Goal: Check status: Check status

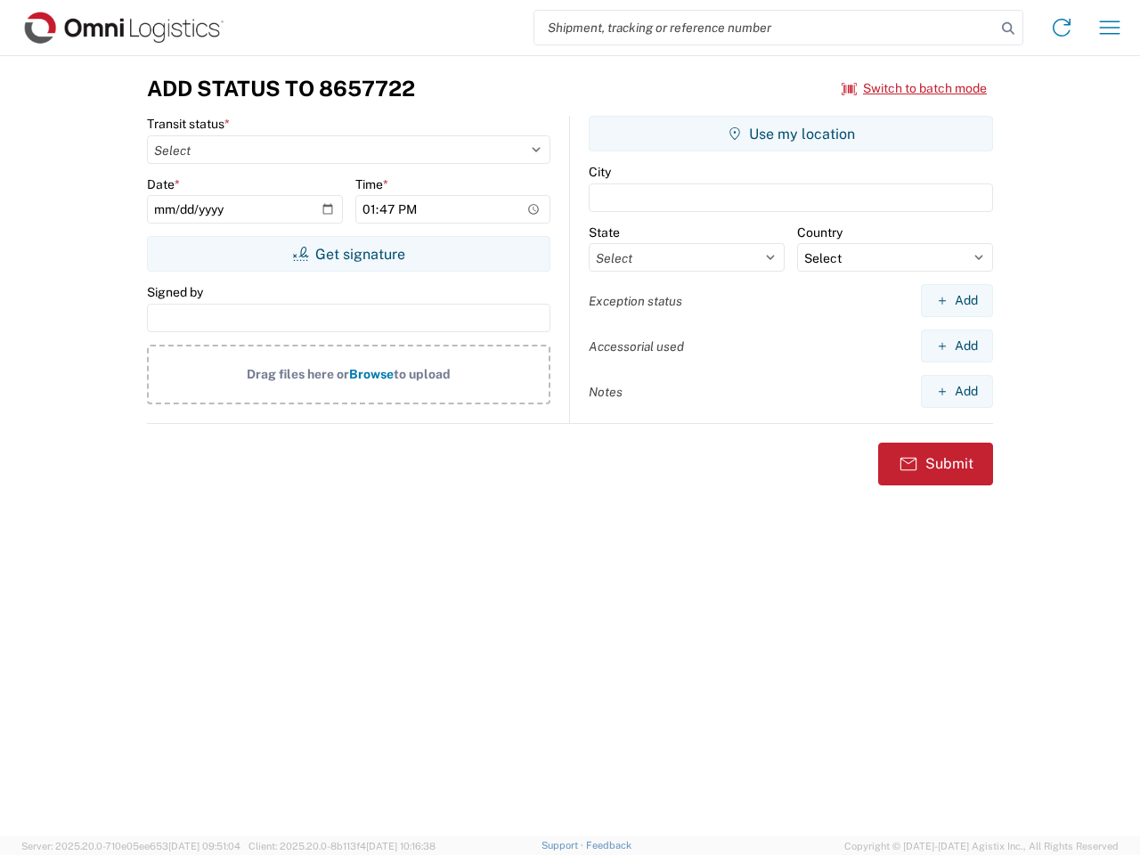
click at [765, 28] on input "search" at bounding box center [764, 28] width 461 height 34
click at [1008, 28] on icon at bounding box center [1007, 28] width 25 height 25
click at [1061, 28] on icon at bounding box center [1061, 27] width 28 height 28
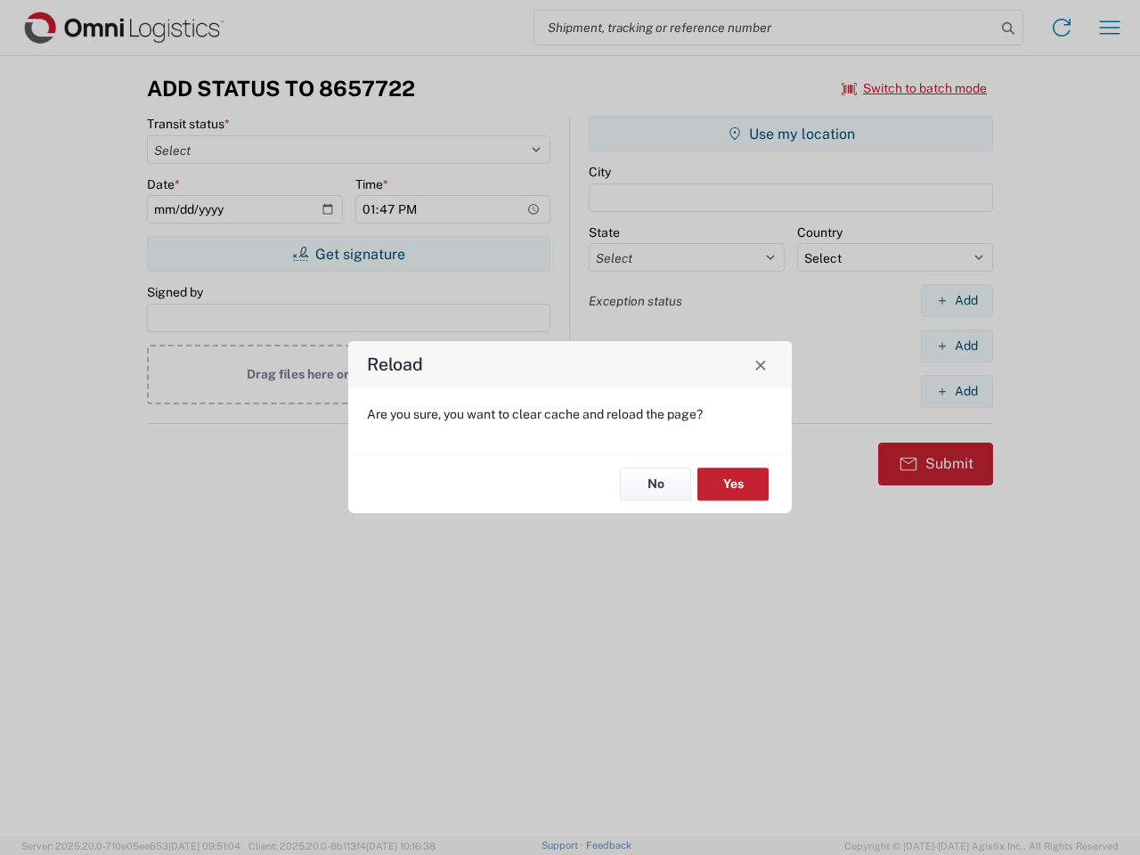
click at [1109, 28] on div "Reload Are you sure, you want to clear cache and reload the page? No Yes" at bounding box center [570, 427] width 1140 height 855
click at [914, 88] on div "Reload Are you sure, you want to clear cache and reload the page? No Yes" at bounding box center [570, 427] width 1140 height 855
click at [348, 254] on div "Reload Are you sure, you want to clear cache and reload the page? No Yes" at bounding box center [570, 427] width 1140 height 855
click at [791, 134] on div "Reload Are you sure, you want to clear cache and reload the page? No Yes" at bounding box center [570, 427] width 1140 height 855
click at [956, 300] on div "Reload Are you sure, you want to clear cache and reload the page? No Yes" at bounding box center [570, 427] width 1140 height 855
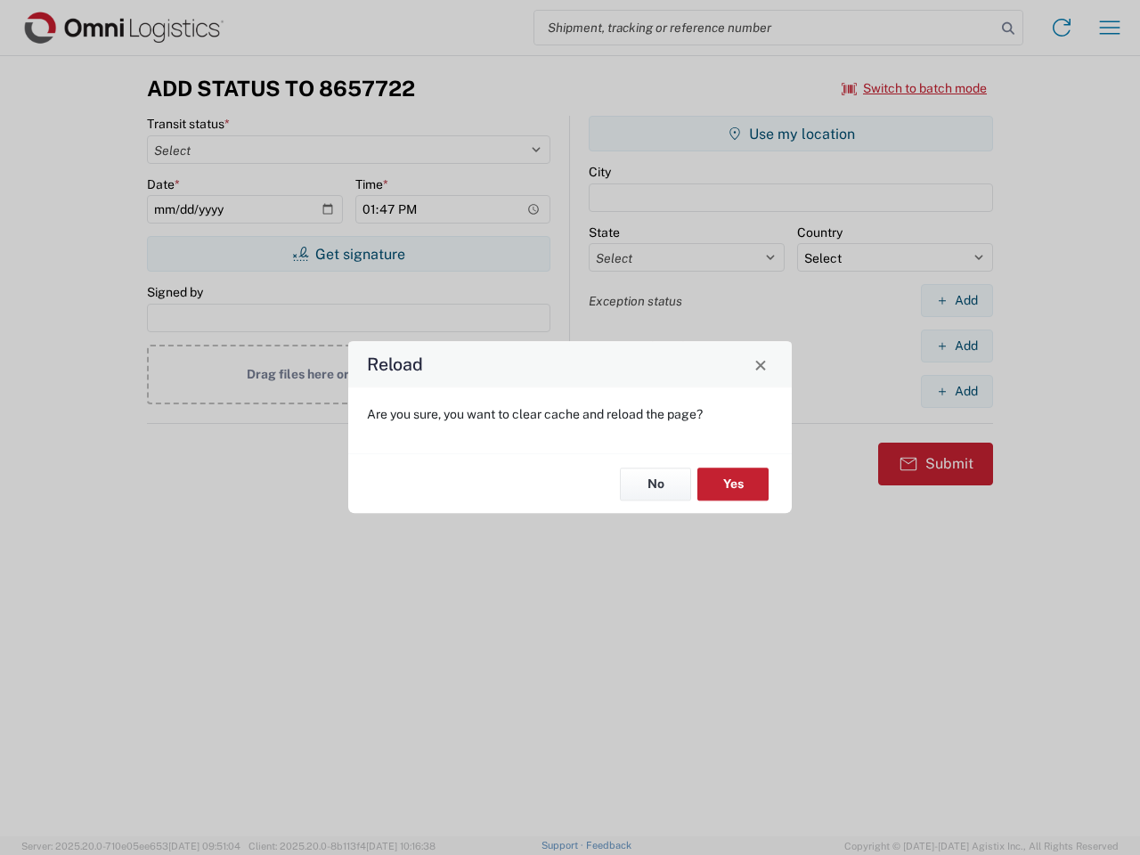
click at [956, 345] on div "Reload Are you sure, you want to clear cache and reload the page? No Yes" at bounding box center [570, 427] width 1140 height 855
click at [956, 391] on div "Reload Are you sure, you want to clear cache and reload the page? No Yes" at bounding box center [570, 427] width 1140 height 855
